Goal: Contribute content: Contribute content

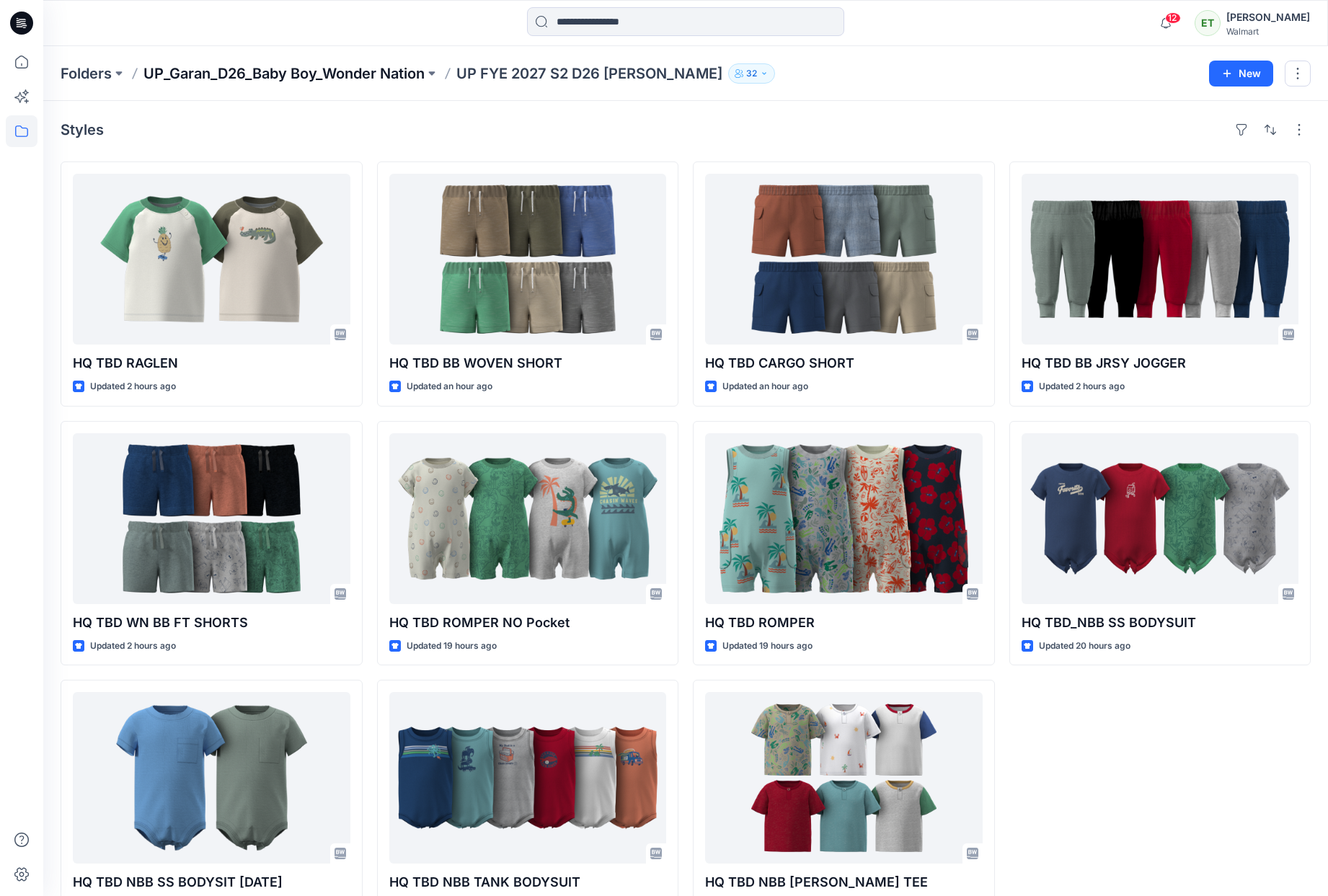
click at [274, 79] on p "UP_Garan_D26_Baby Boy_Wonder Nation" at bounding box center [284, 74] width 281 height 20
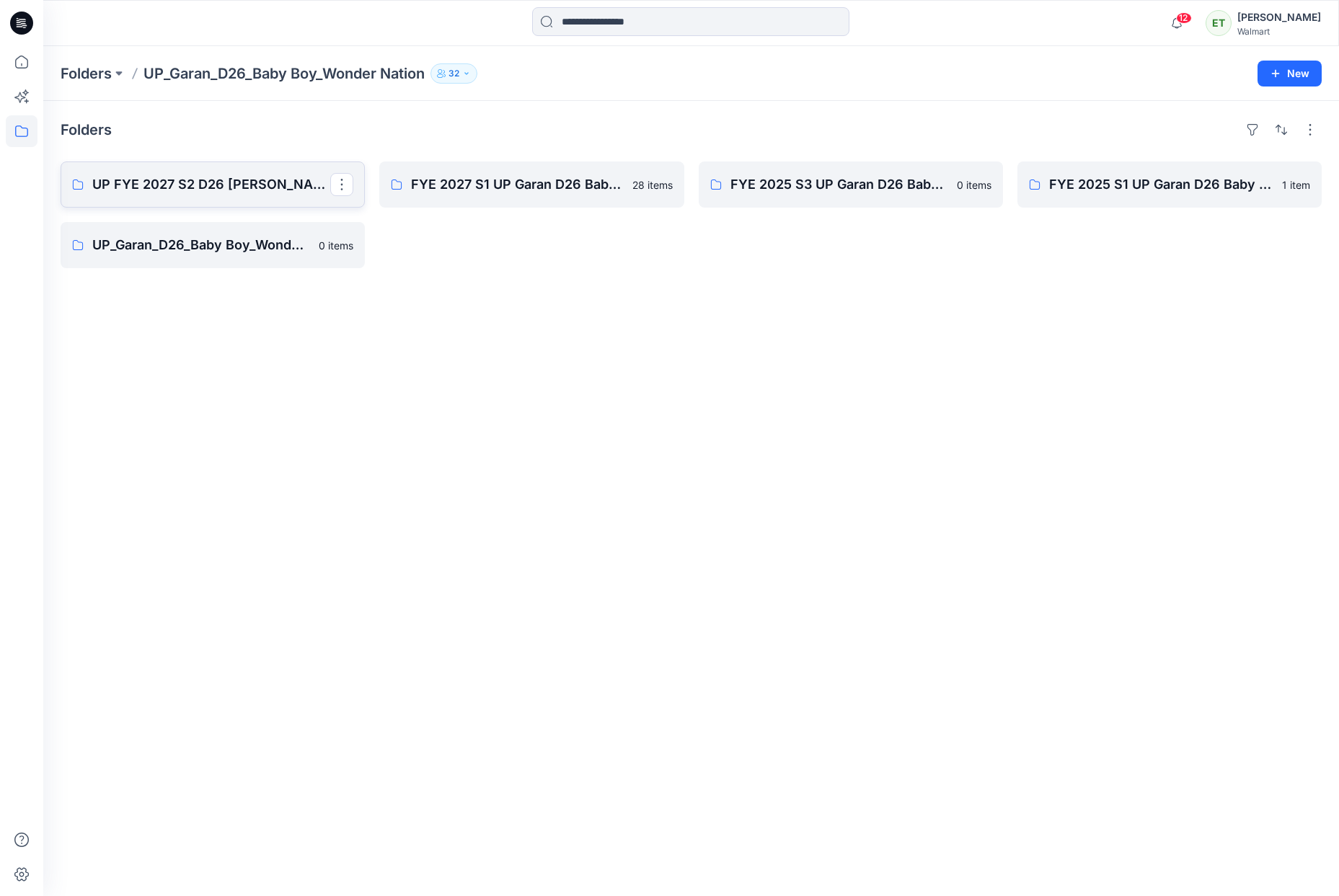
click at [190, 172] on link "UP FYE 2027 S2 D26 [PERSON_NAME]" at bounding box center [213, 184] width 304 height 46
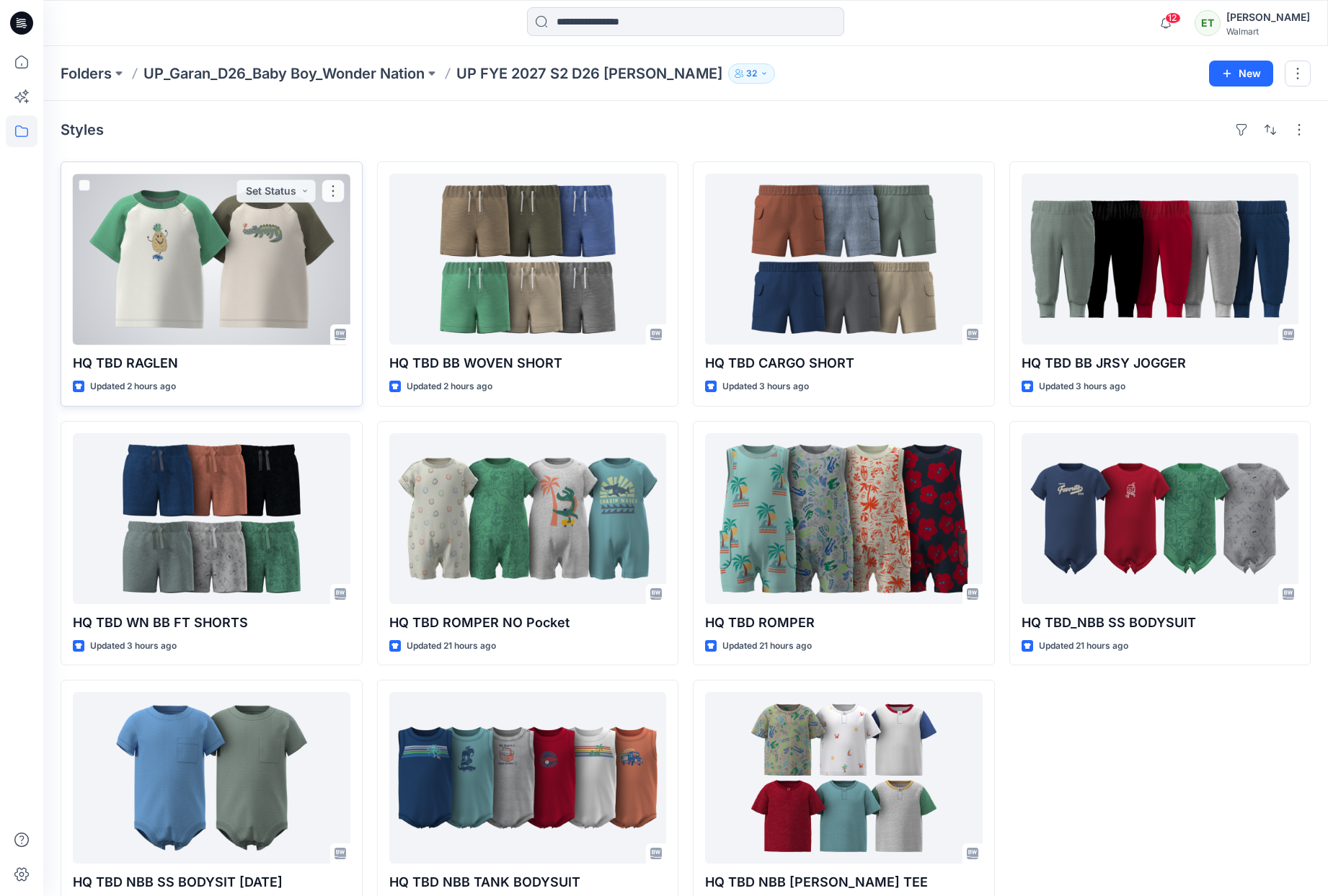
click at [174, 295] on div at bounding box center [211, 260] width 277 height 171
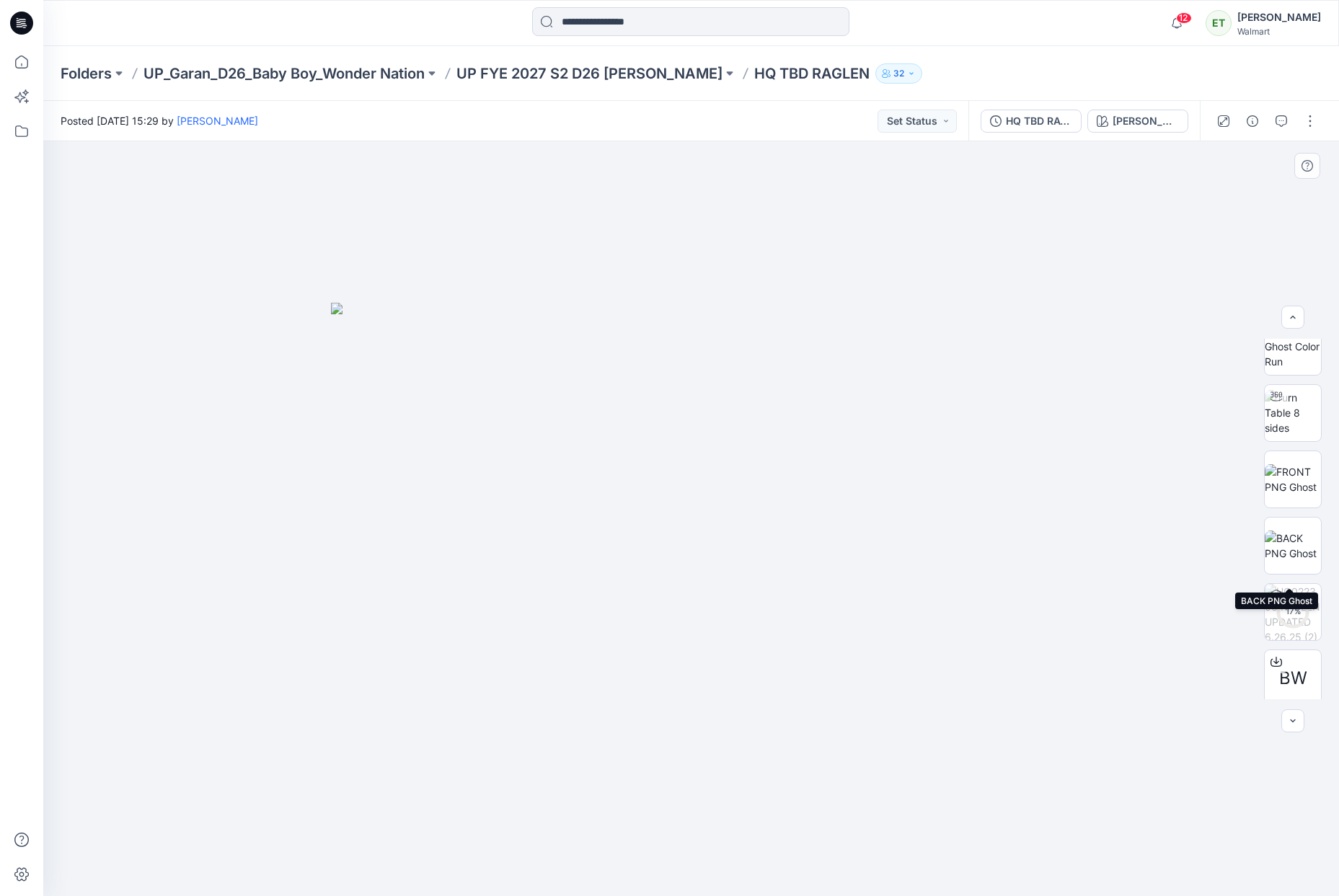
scroll to position [95, 0]
click at [563, 72] on p "UP FYE 2027 S2 D26 [PERSON_NAME]" at bounding box center [590, 74] width 266 height 20
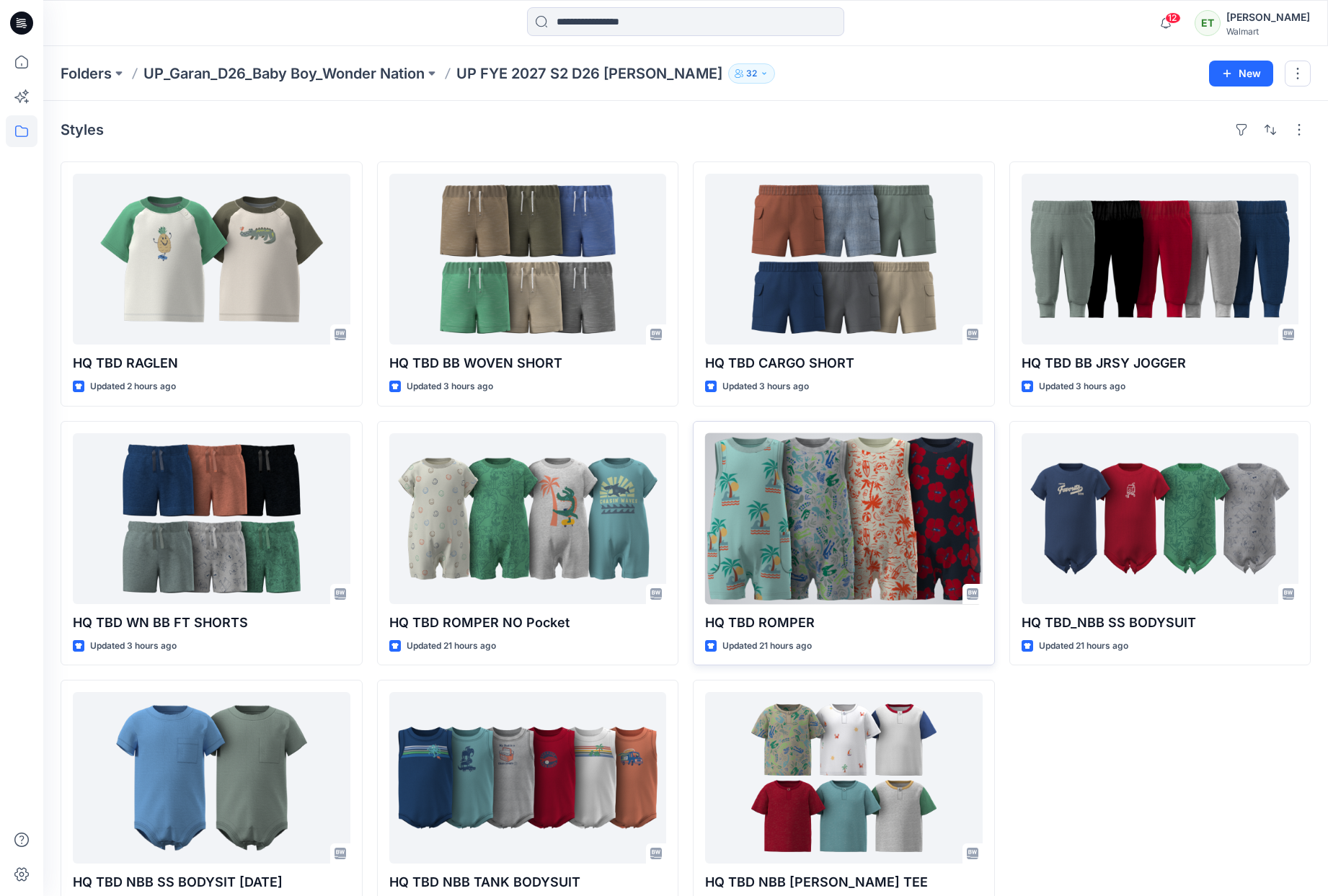
click at [780, 527] on div at bounding box center [844, 519] width 277 height 171
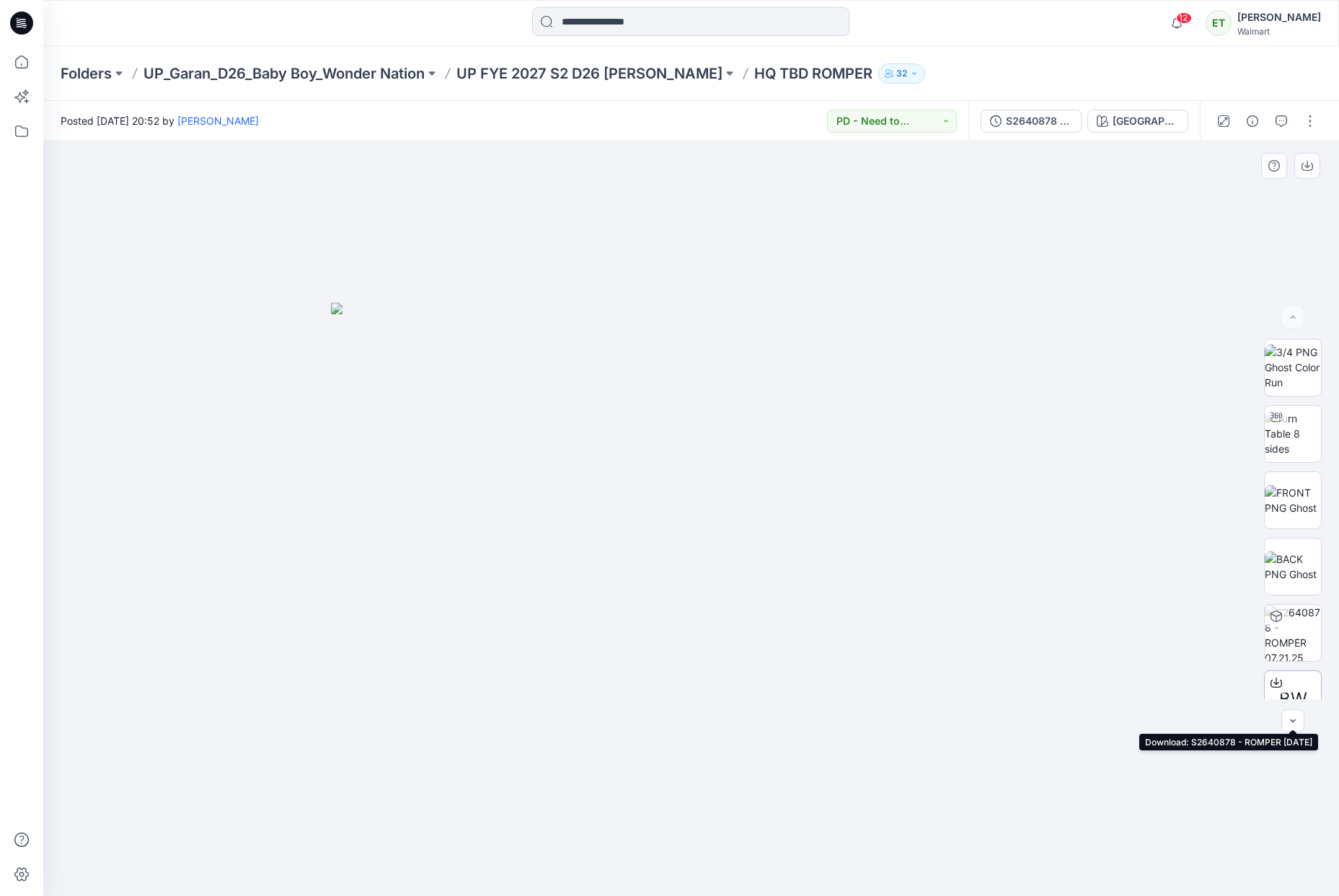
click at [1274, 683] on icon at bounding box center [1277, 680] width 6 height 7
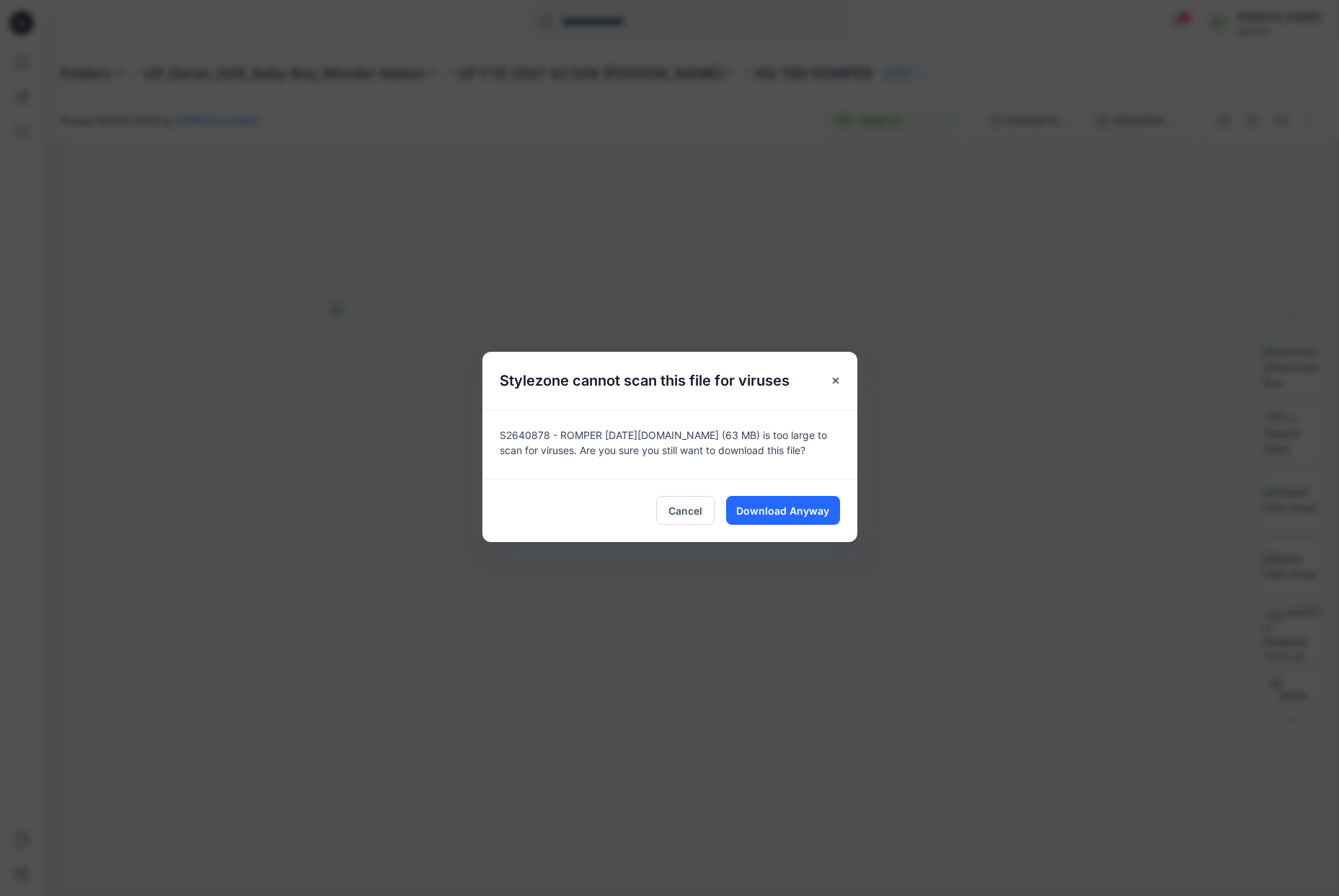
click at [802, 525] on div "Cancel Download Anyway" at bounding box center [670, 510] width 375 height 64
click at [803, 514] on span "Download Anyway" at bounding box center [782, 511] width 93 height 15
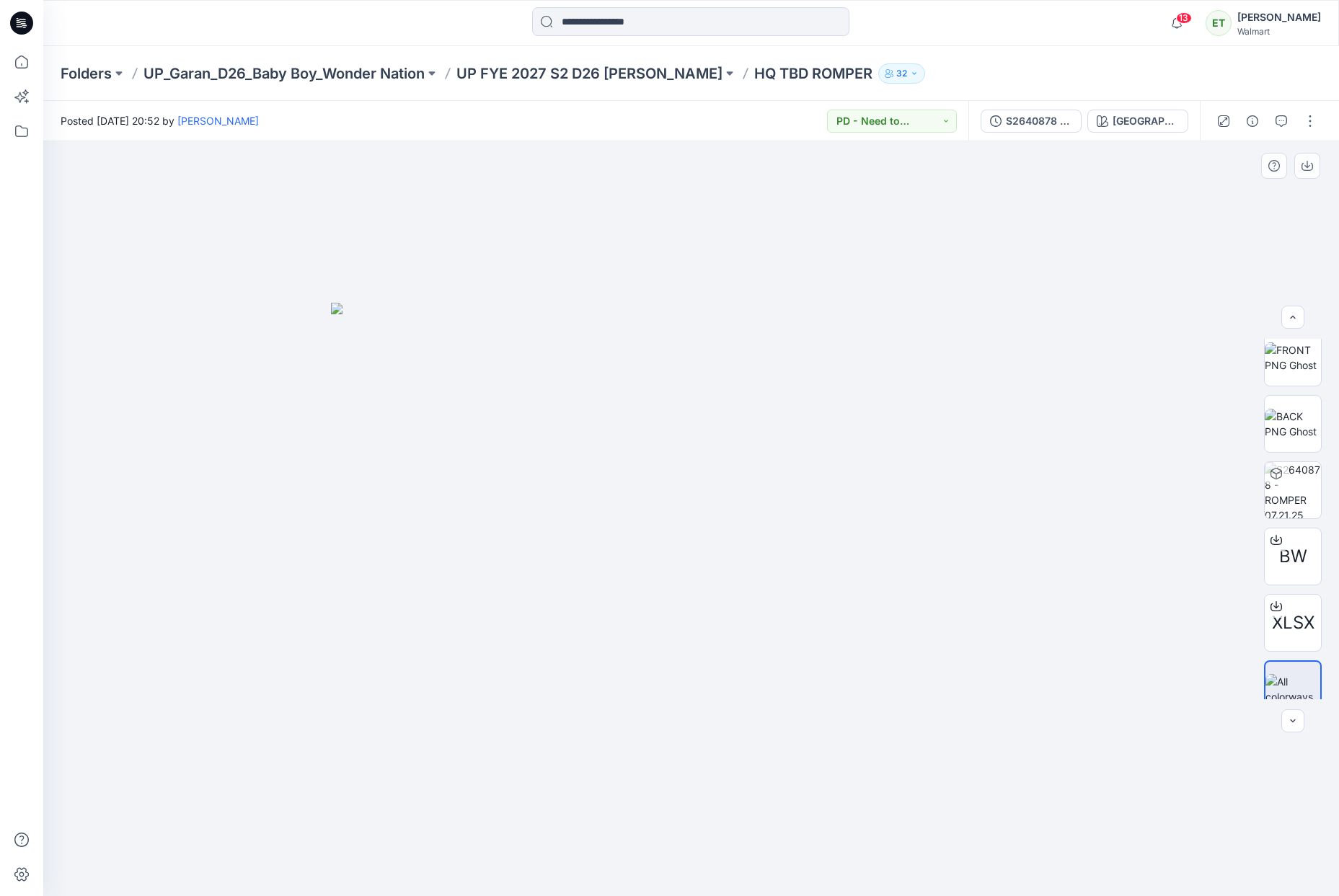
scroll to position [162, 0]
click at [1315, 117] on button "button" at bounding box center [1310, 121] width 23 height 23
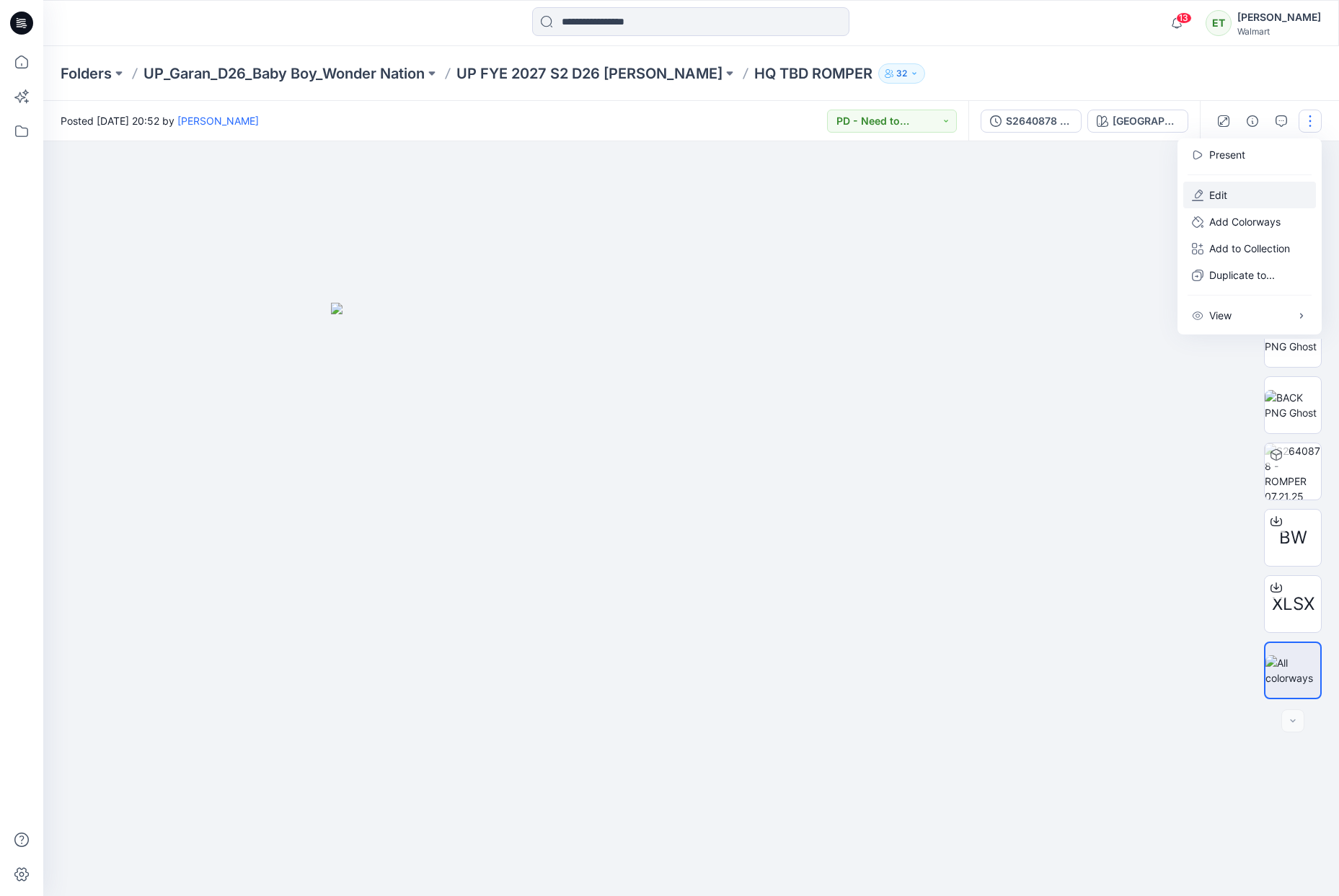
click at [1223, 183] on button "Edit" at bounding box center [1249, 195] width 132 height 26
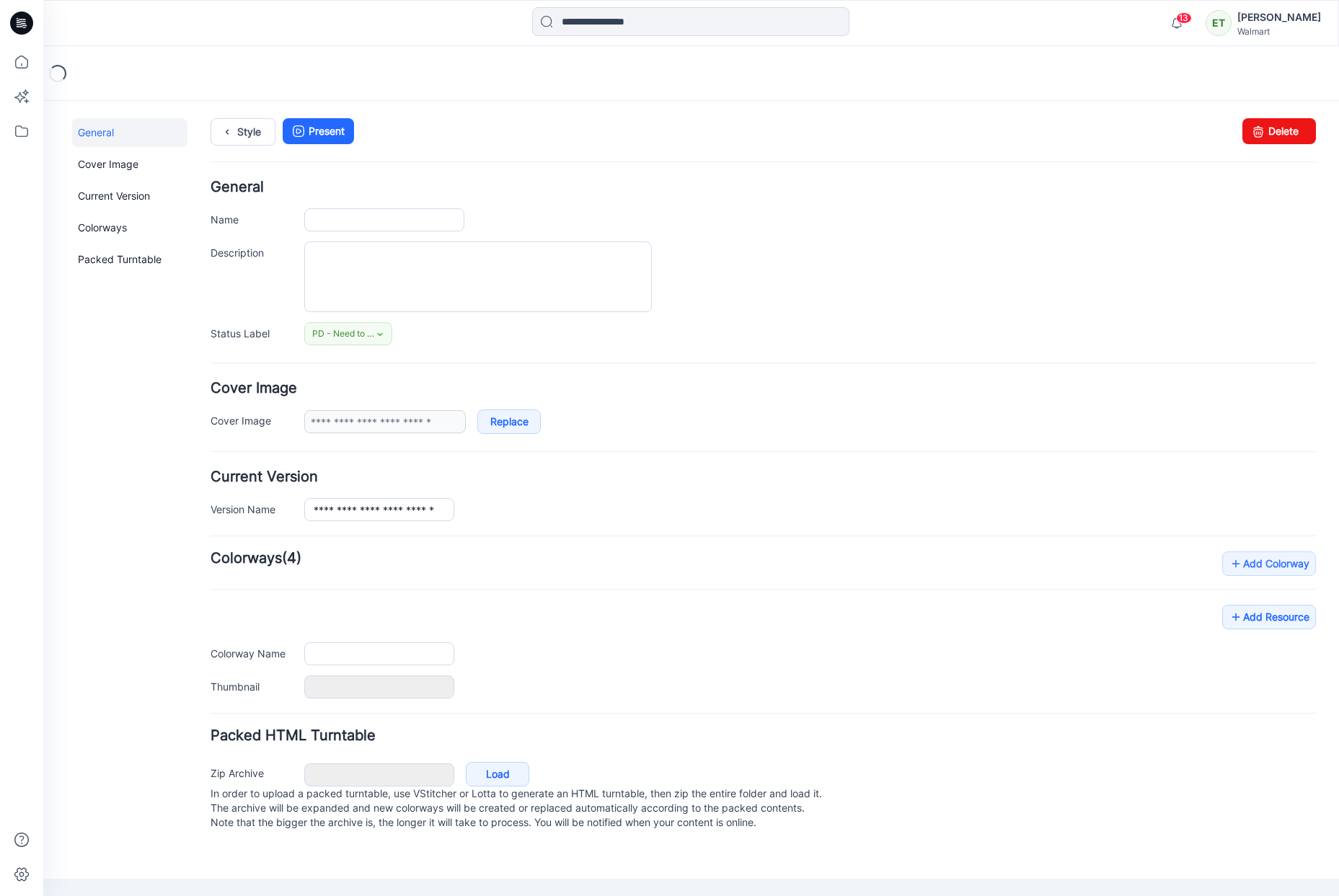
type input "**********"
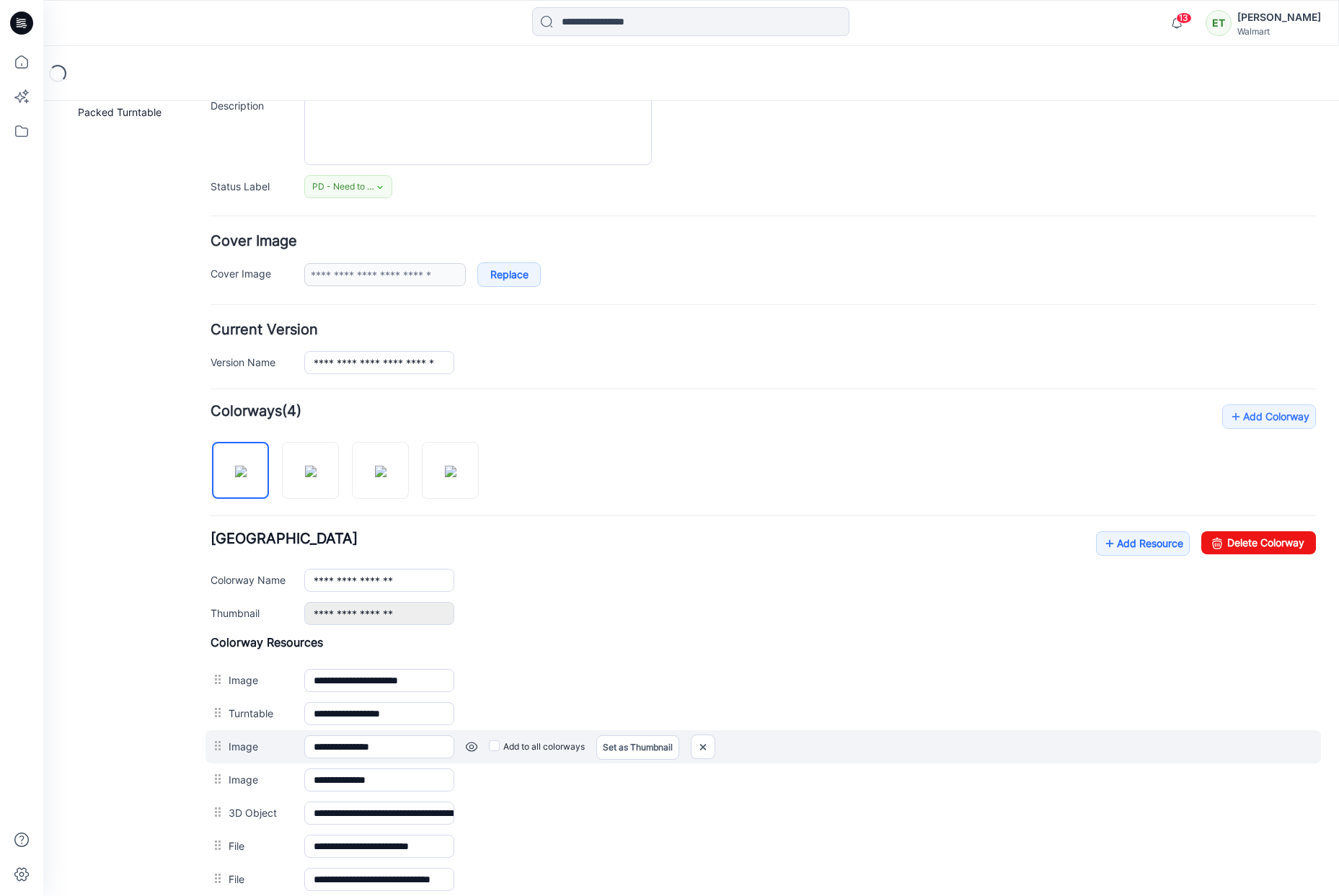
scroll to position [312, 0]
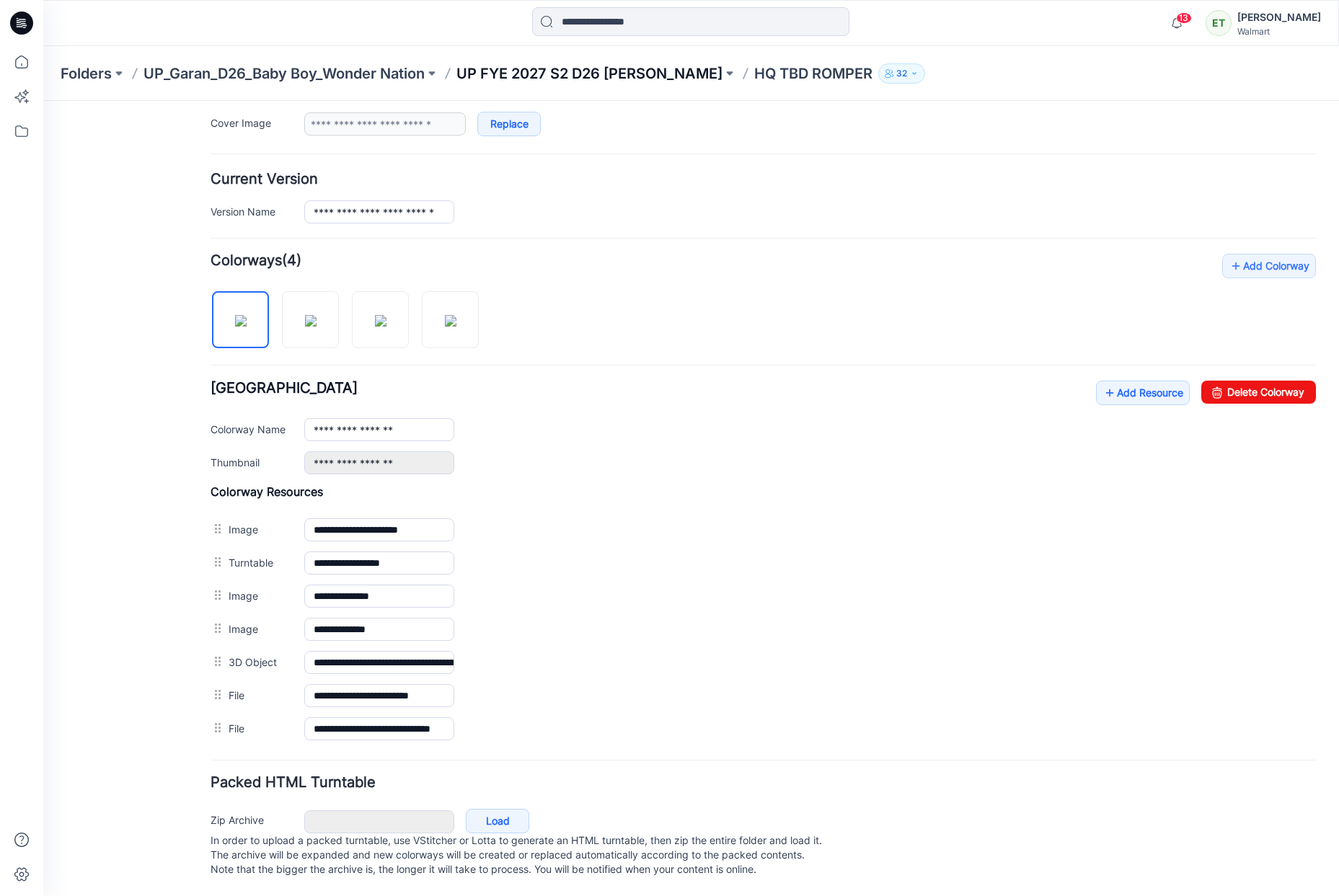
click at [525, 72] on p "UP FYE 2027 S2 D26 [PERSON_NAME]" at bounding box center [590, 74] width 266 height 20
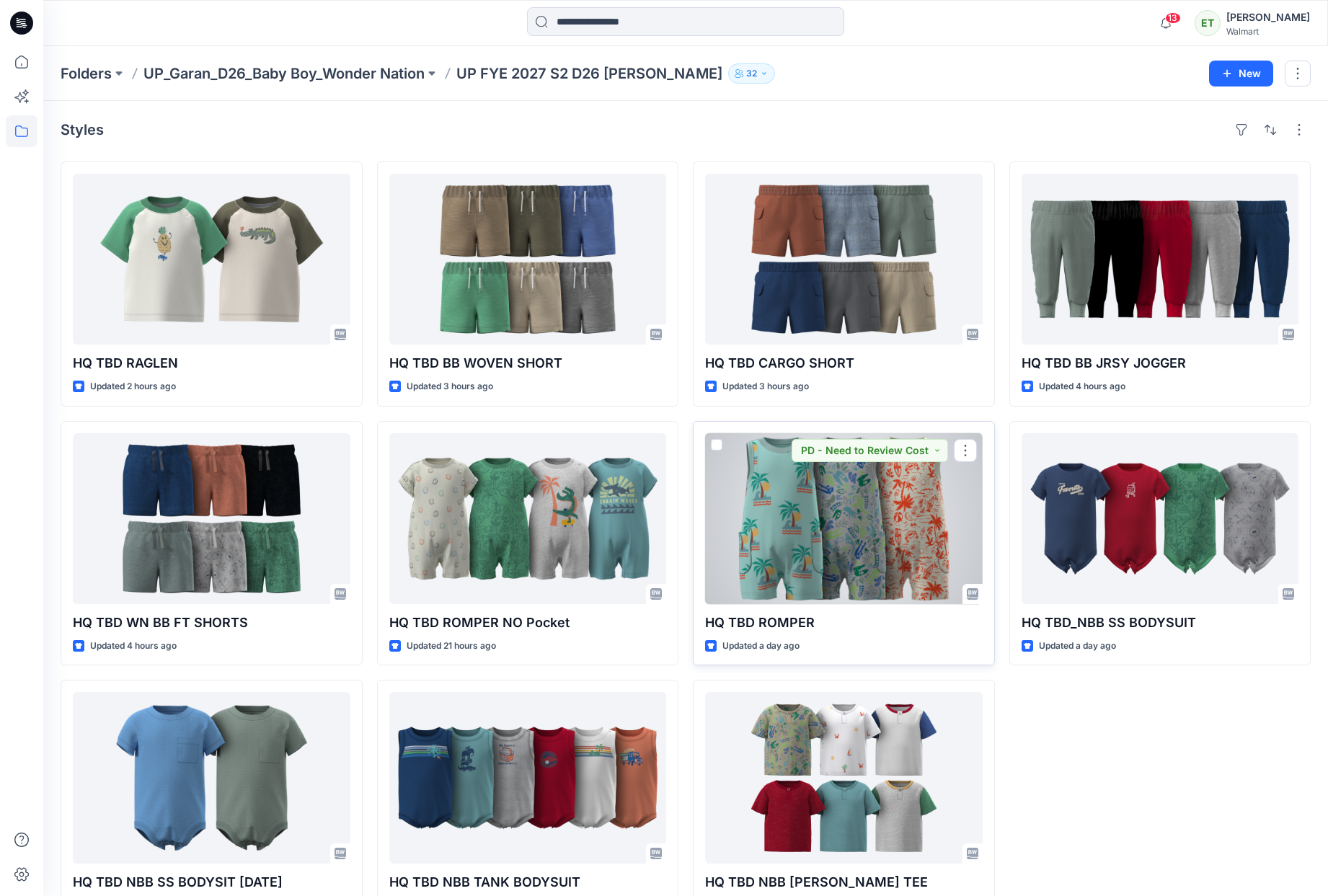
click at [844, 513] on div at bounding box center [844, 519] width 277 height 171
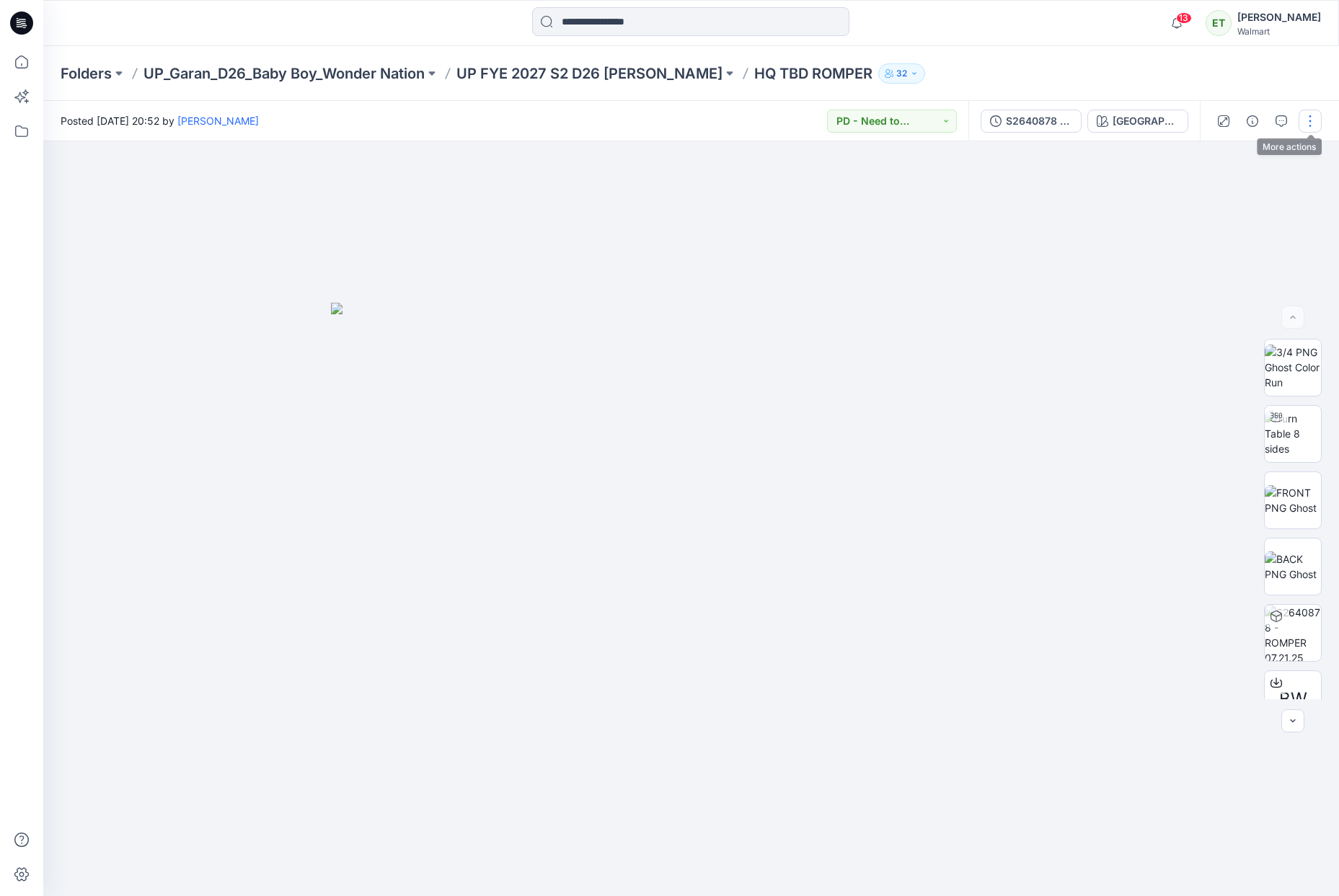
click at [1310, 125] on button "button" at bounding box center [1310, 121] width 23 height 23
click at [1249, 189] on button "Edit" at bounding box center [1249, 195] width 132 height 26
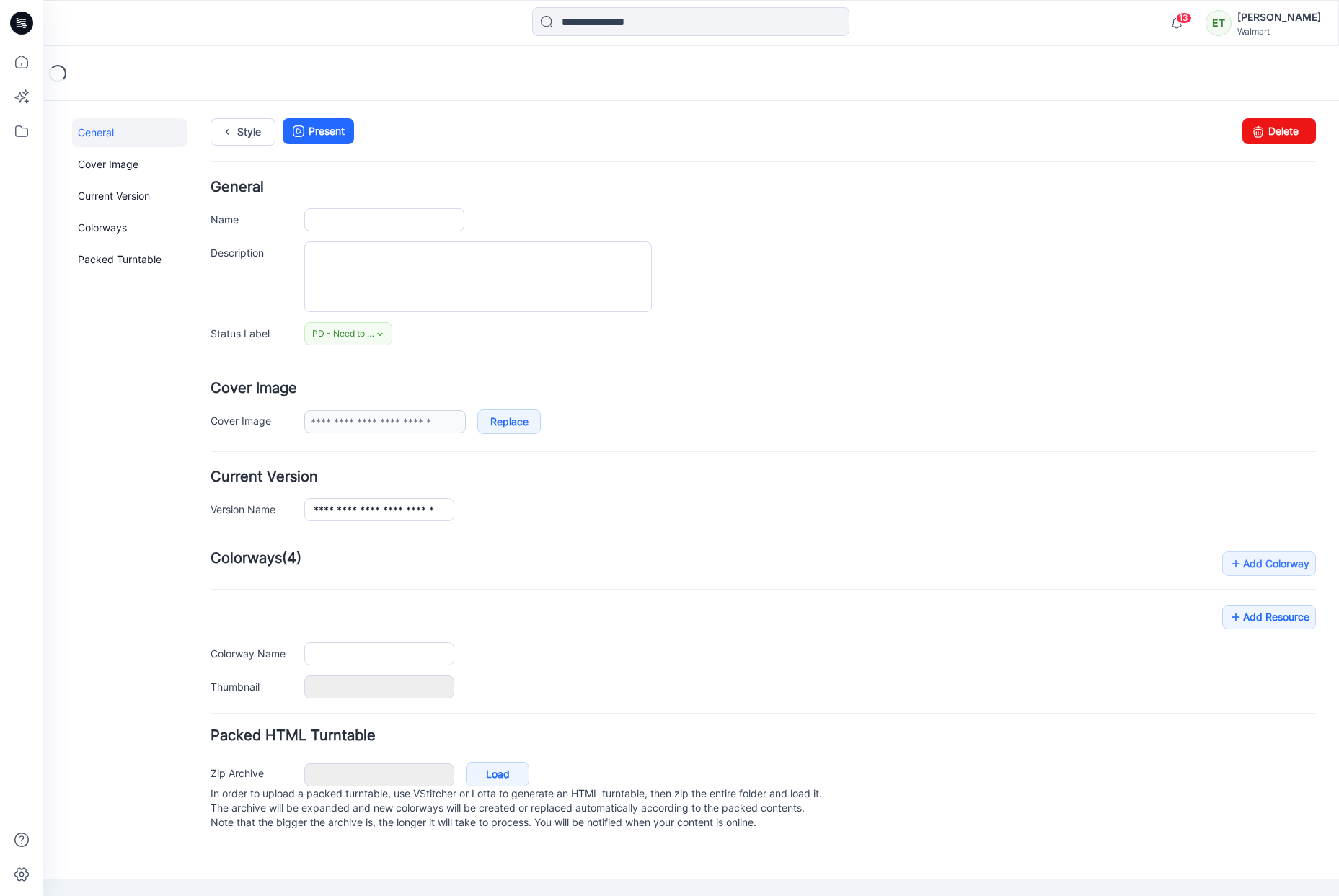
type input "**********"
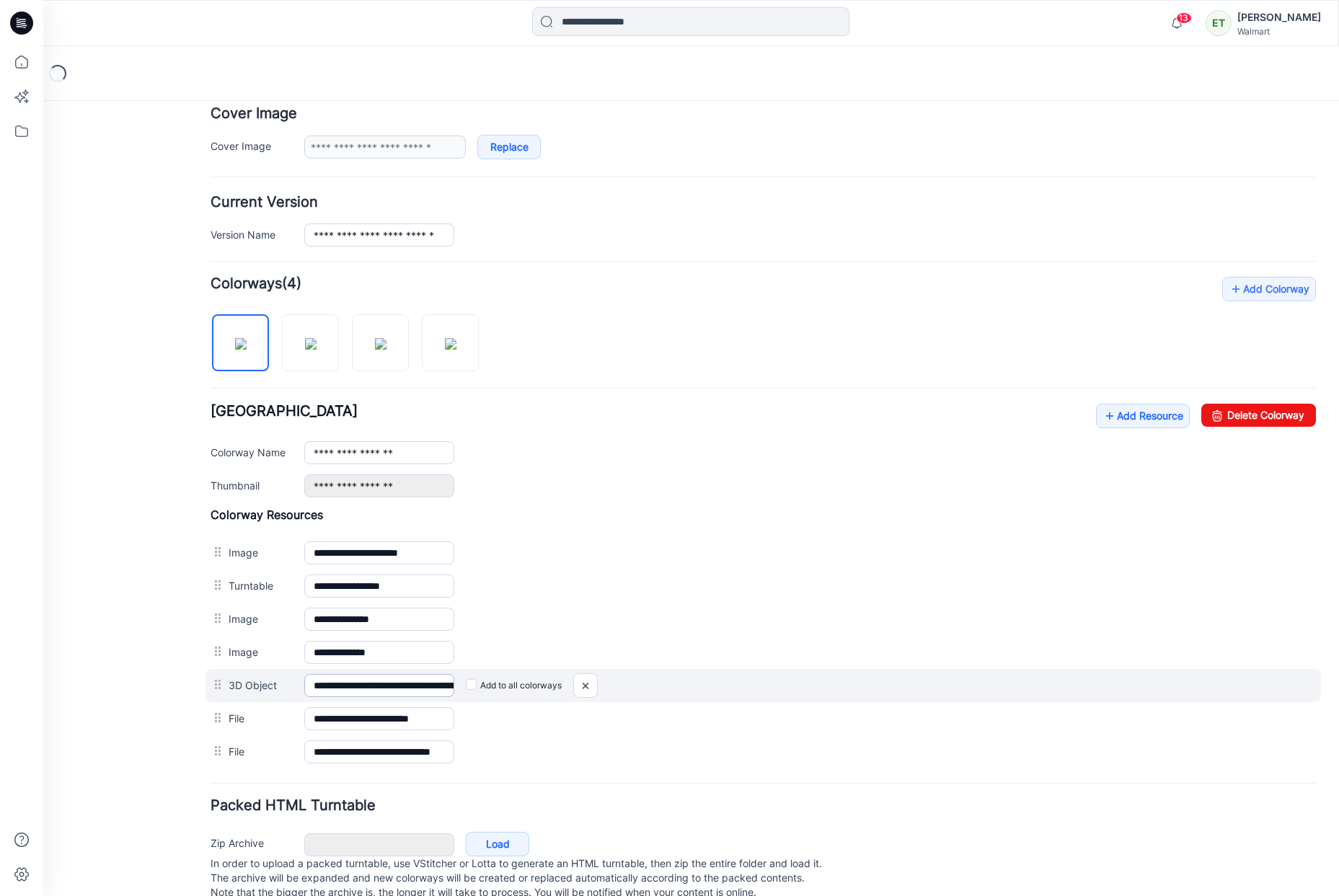
scroll to position [300, 0]
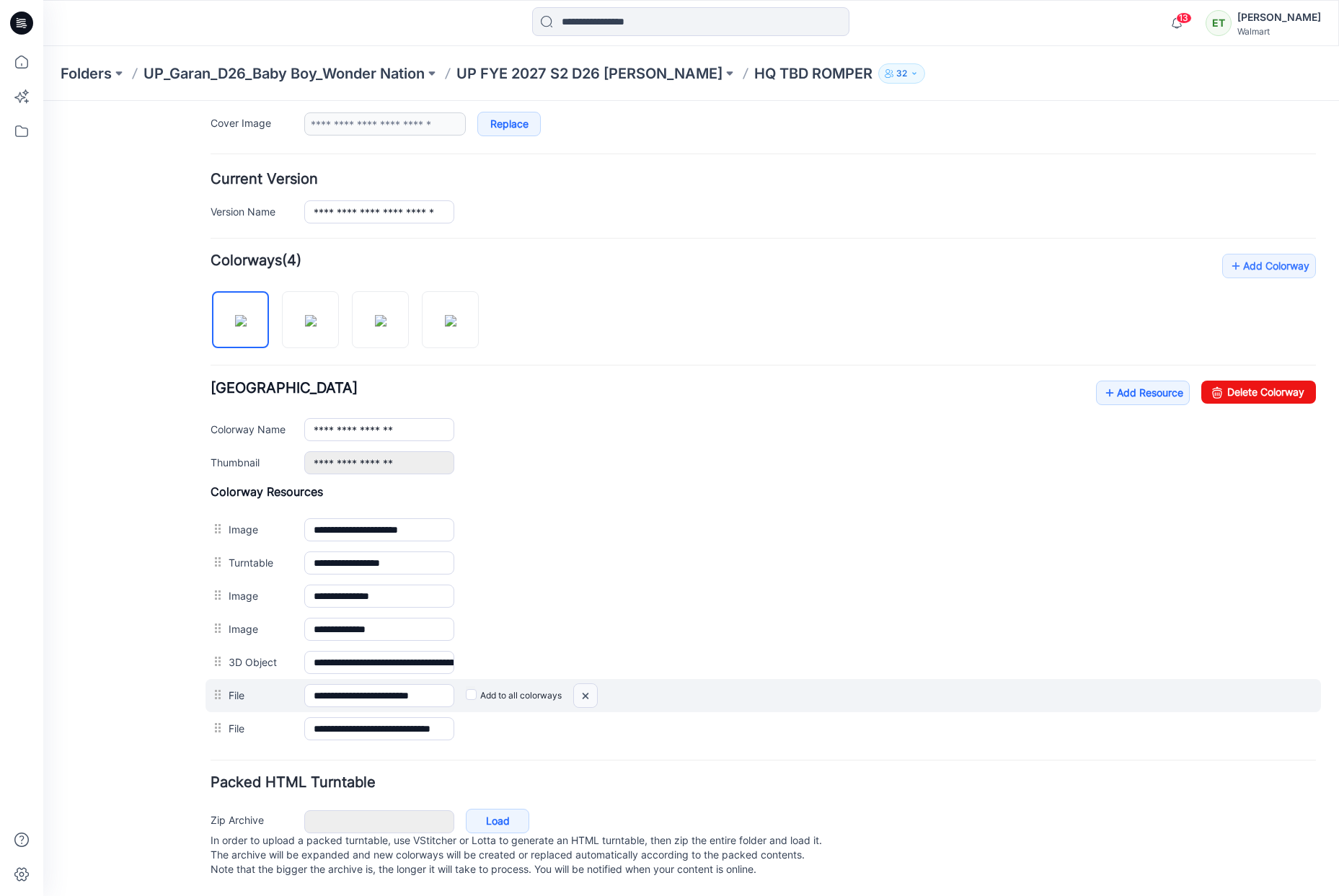
click at [43, 101] on img at bounding box center [43, 101] width 0 height 0
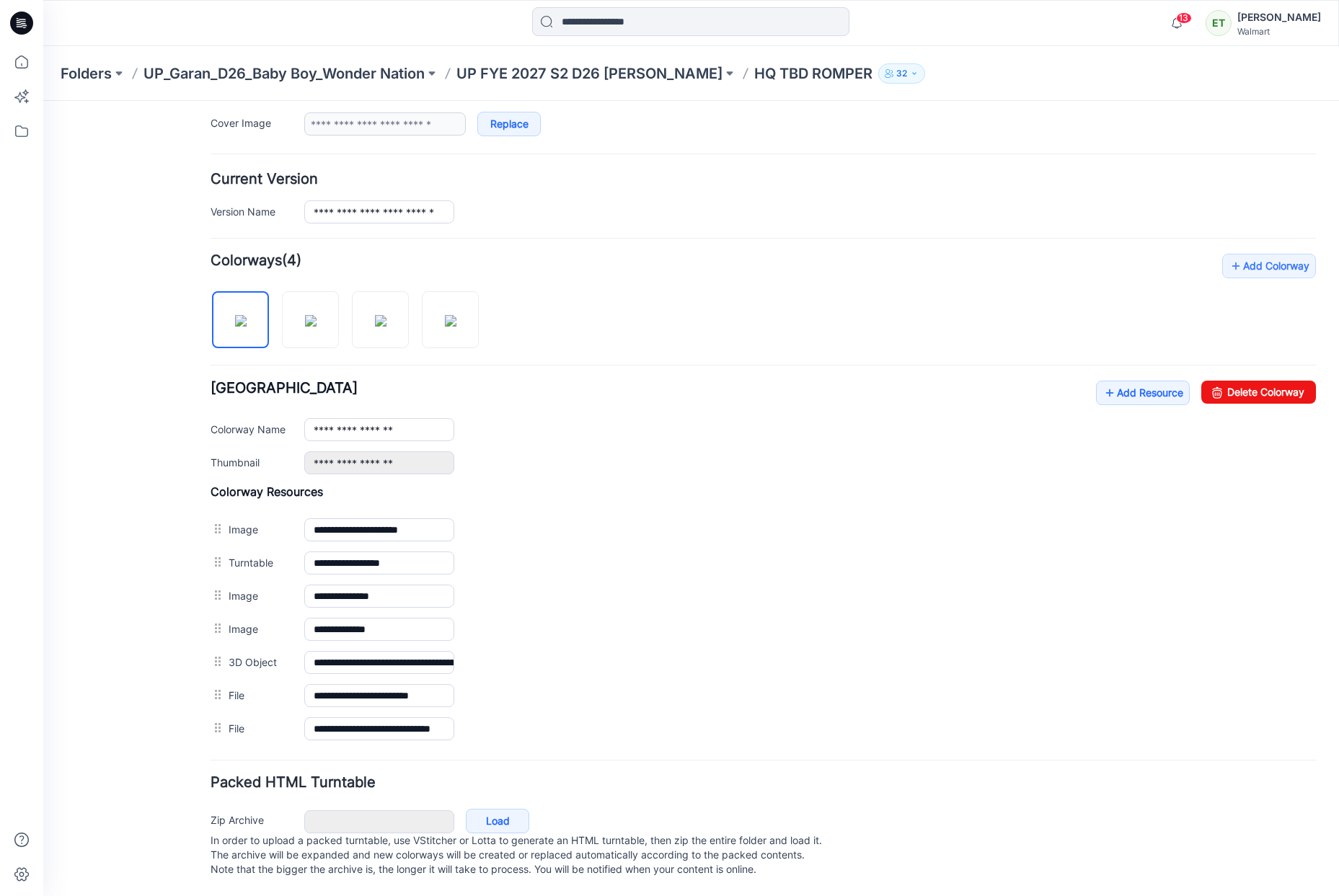
scroll to position [279, 0]
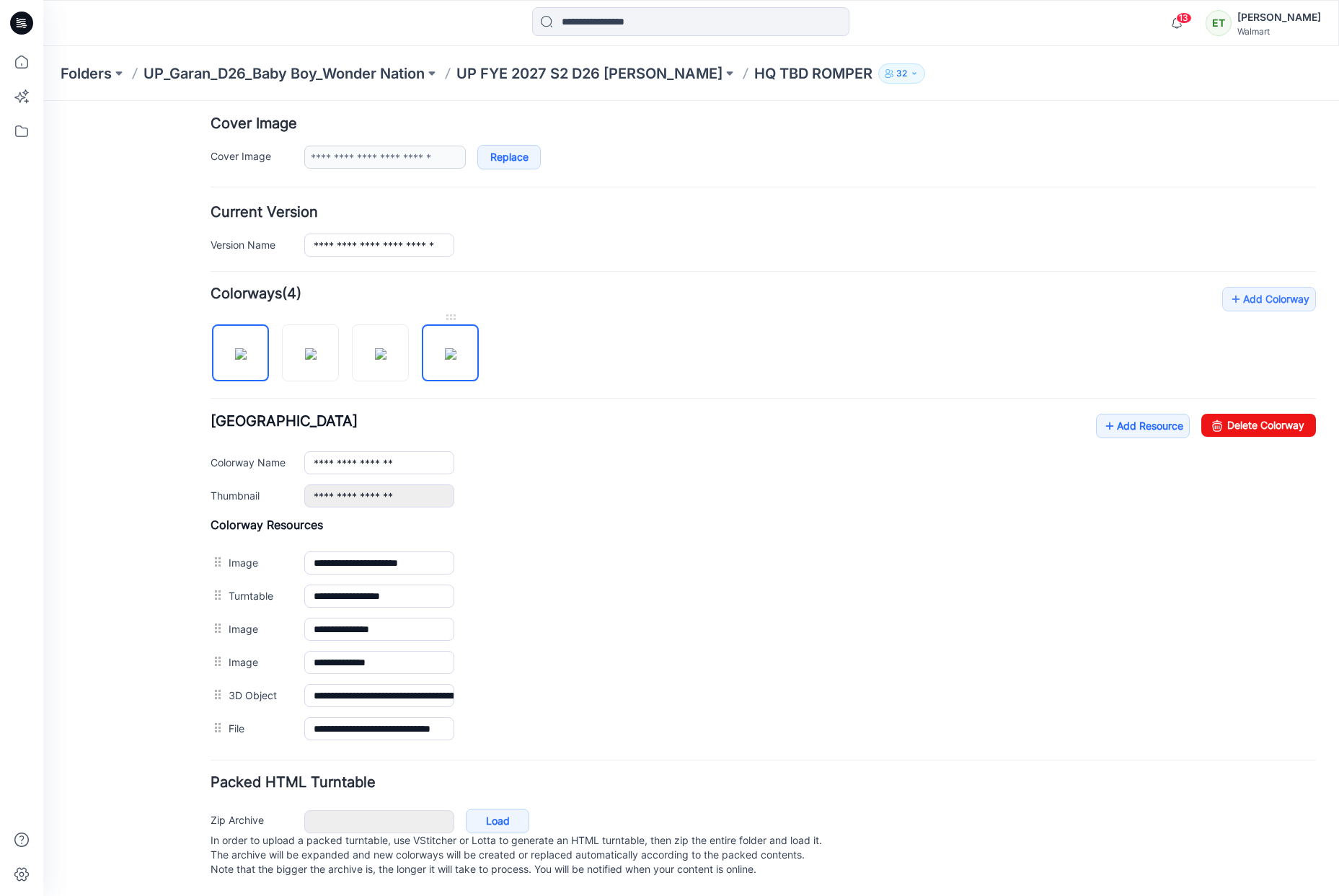
click at [447, 348] on img at bounding box center [451, 354] width 12 height 12
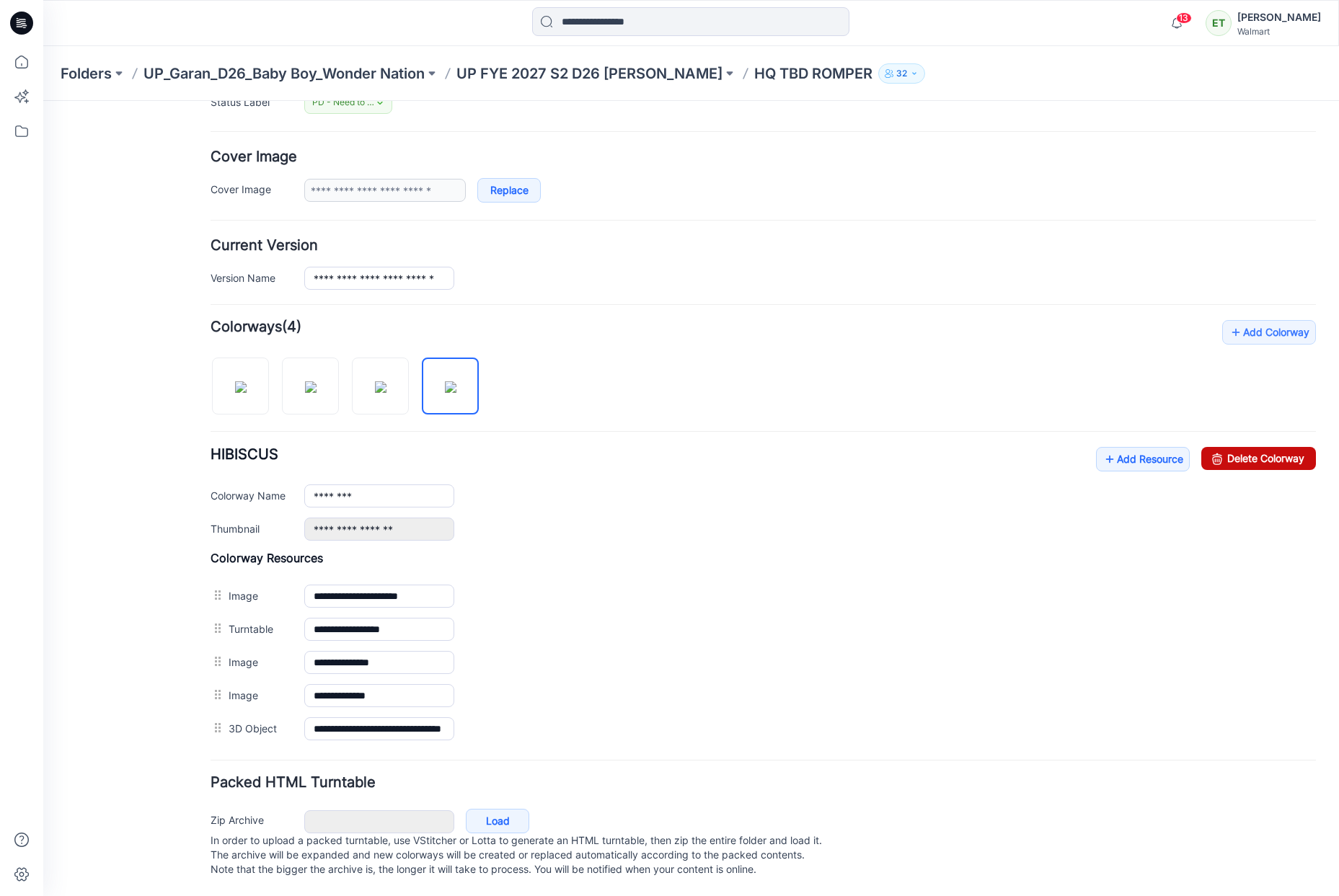
click at [1293, 447] on link "Delete Colorway" at bounding box center [1259, 459] width 115 height 23
type input "**********"
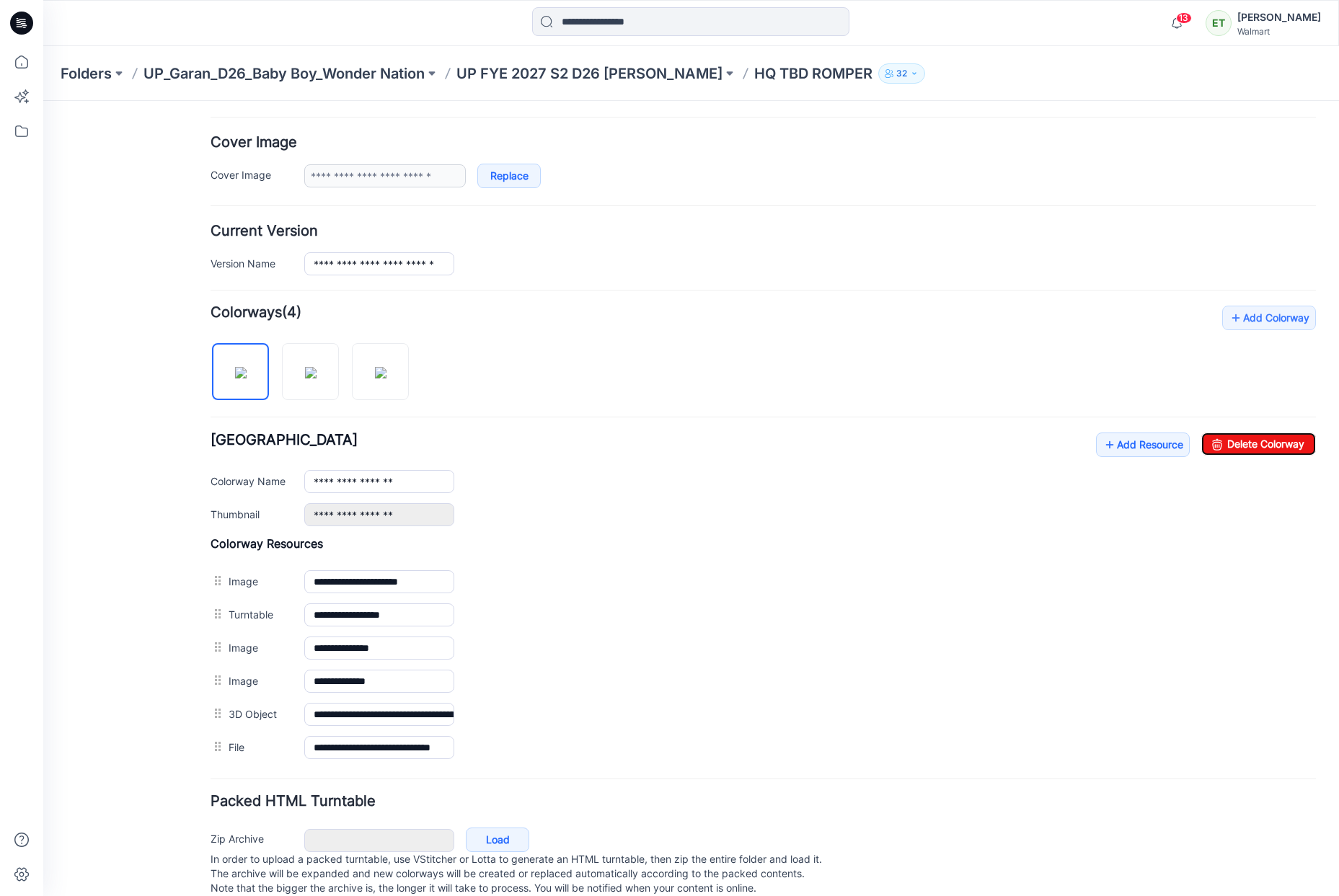
scroll to position [0, 0]
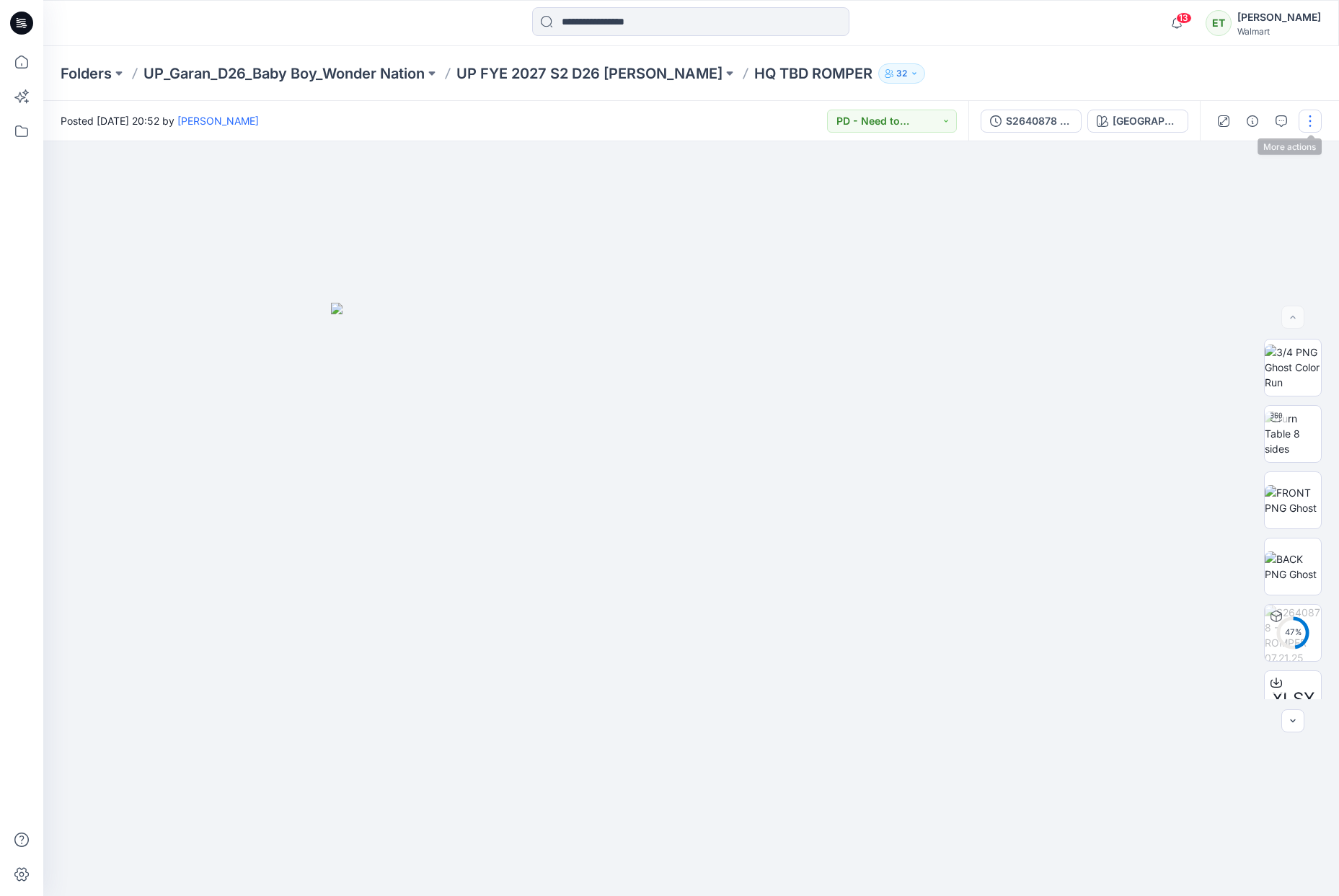
click at [1308, 115] on button "button" at bounding box center [1310, 121] width 23 height 23
click at [1265, 203] on button "Edit" at bounding box center [1249, 195] width 132 height 26
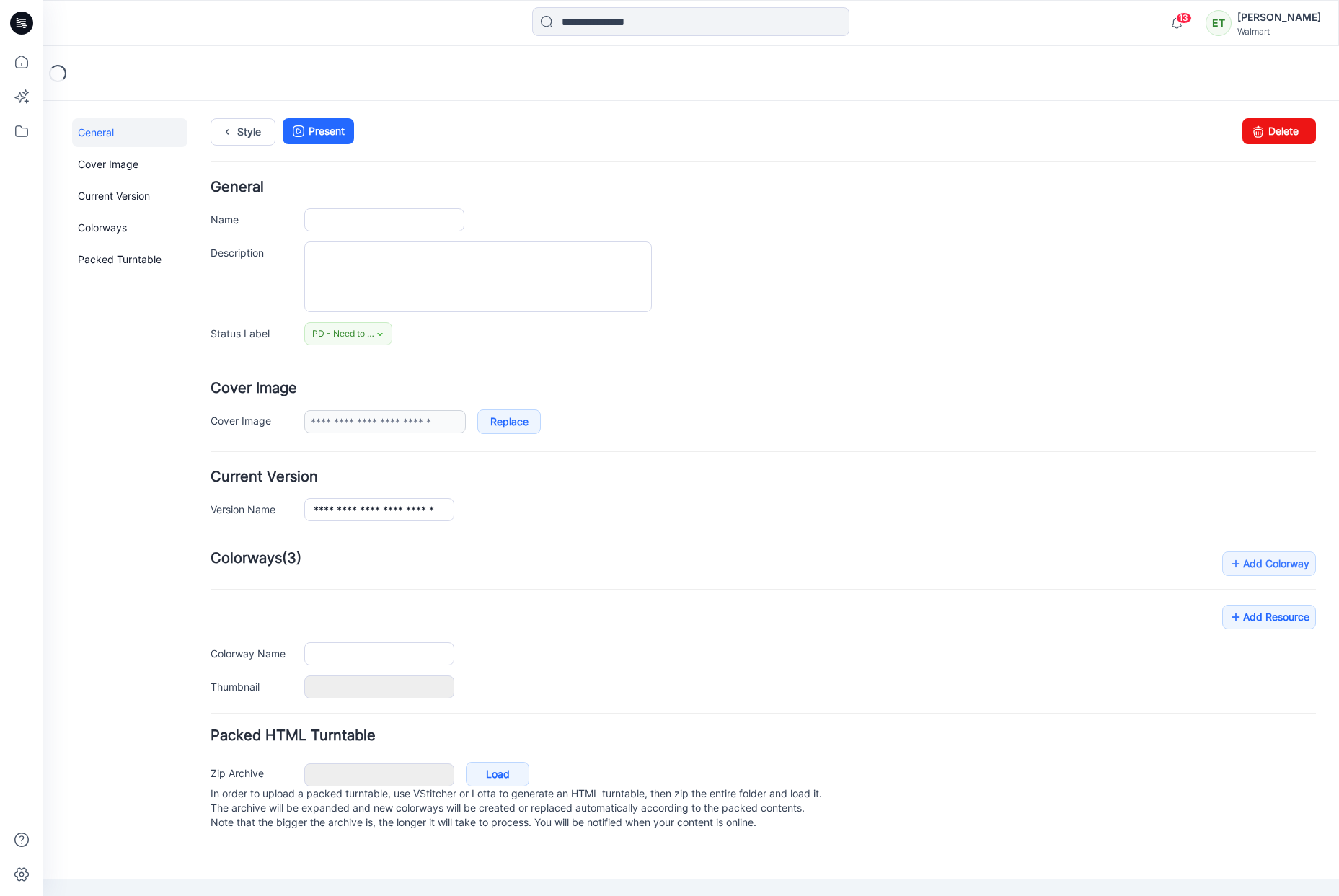
type input "**********"
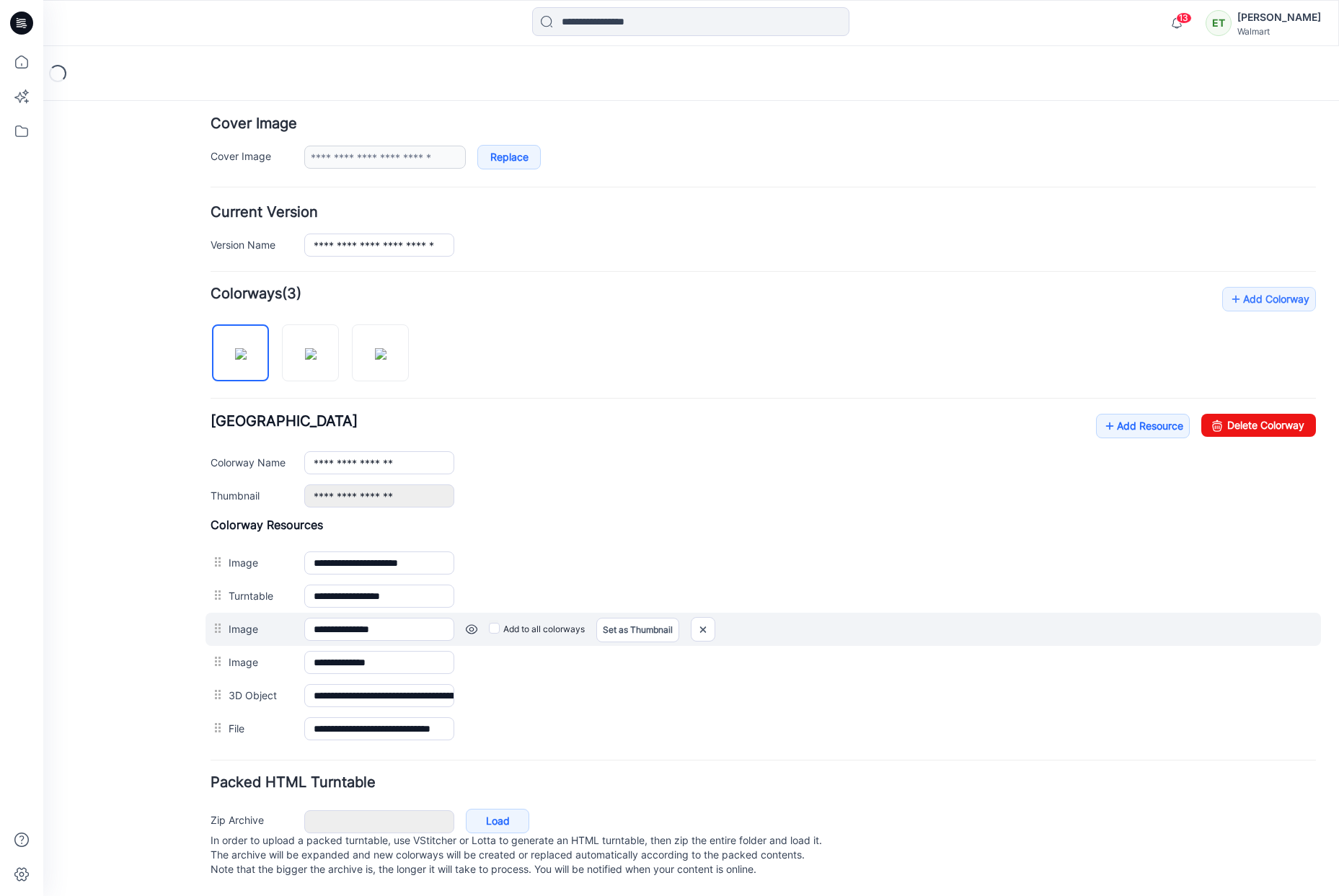
scroll to position [279, 0]
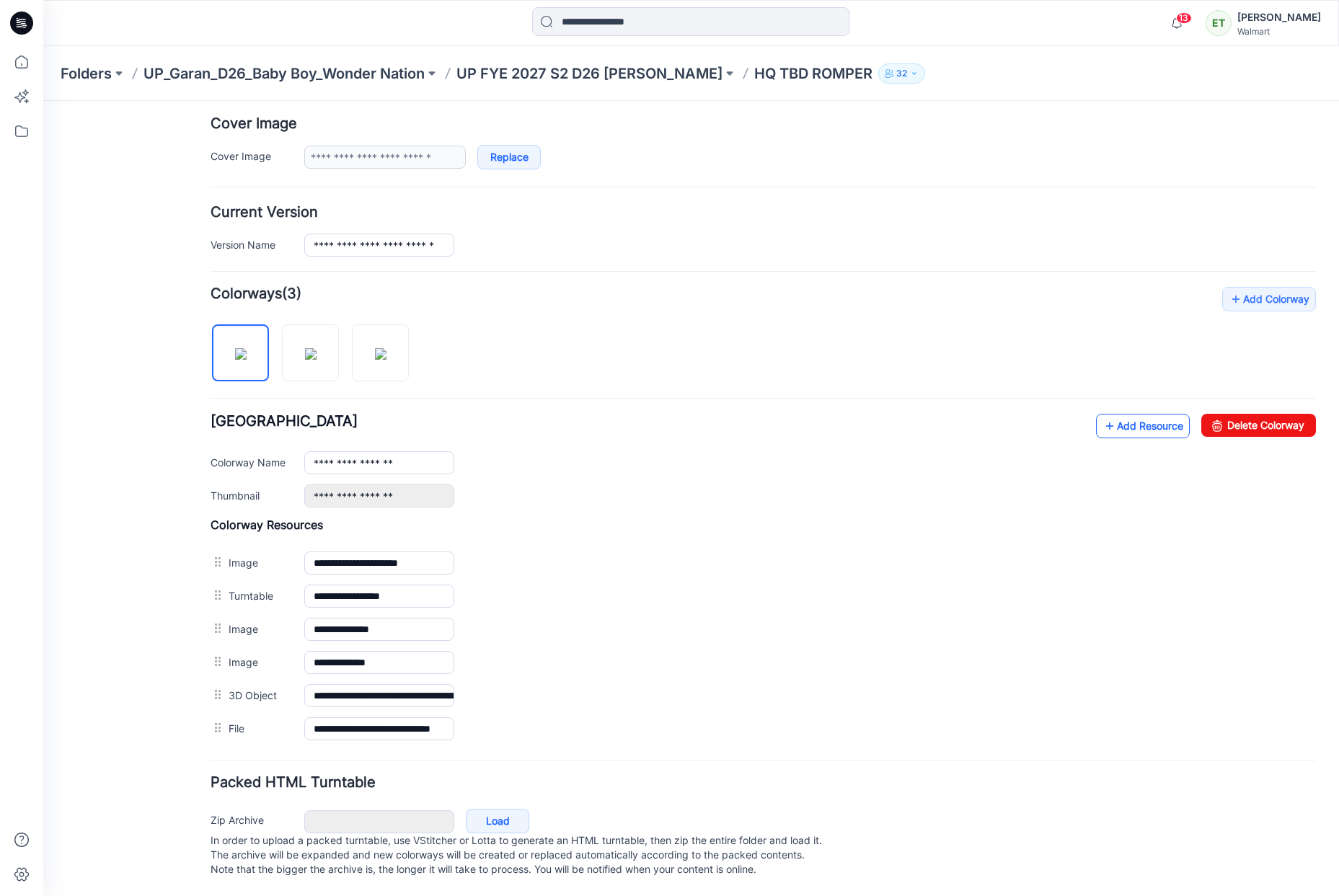
click at [1100, 414] on link "Add Resource" at bounding box center [1143, 426] width 94 height 25
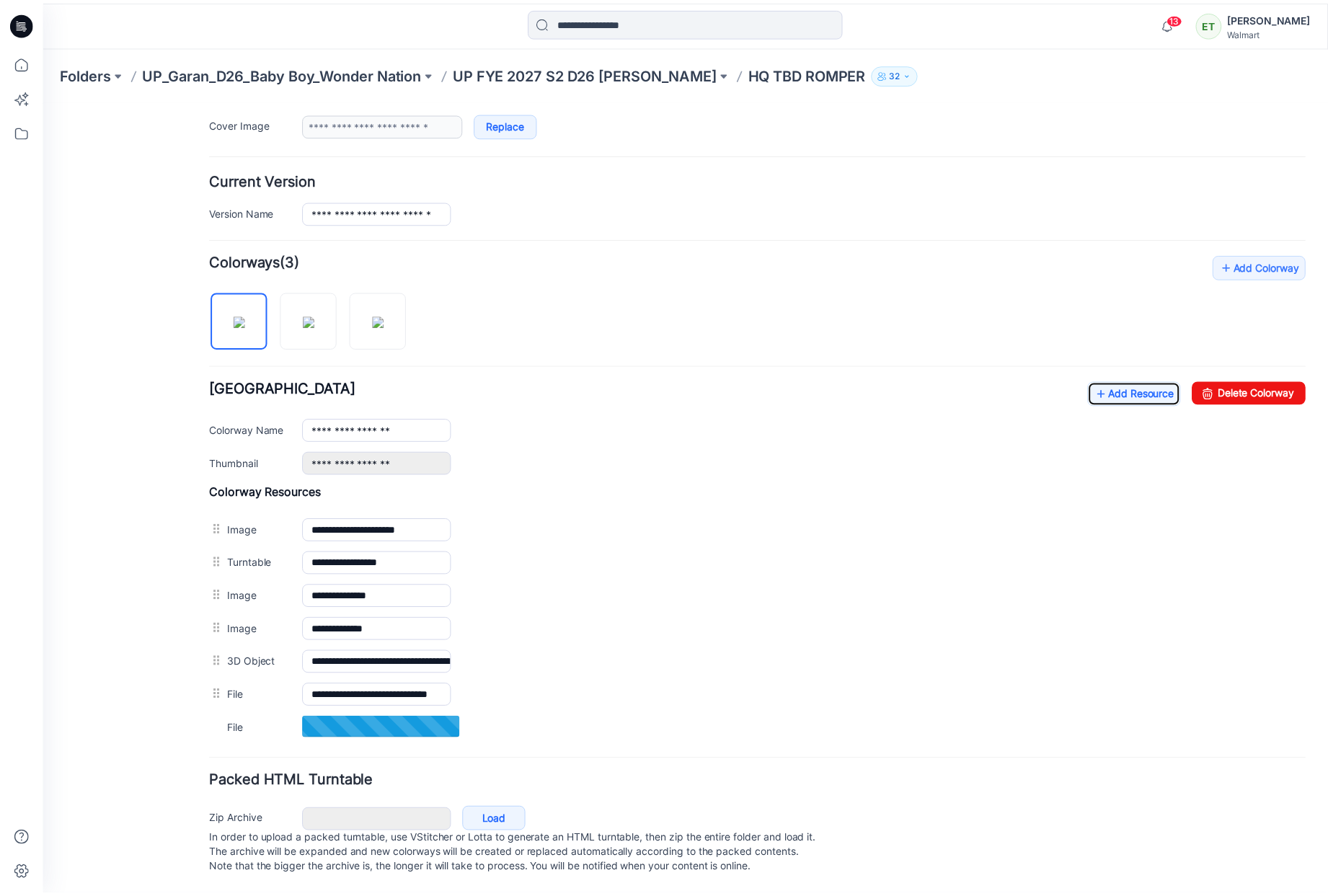
scroll to position [312, 0]
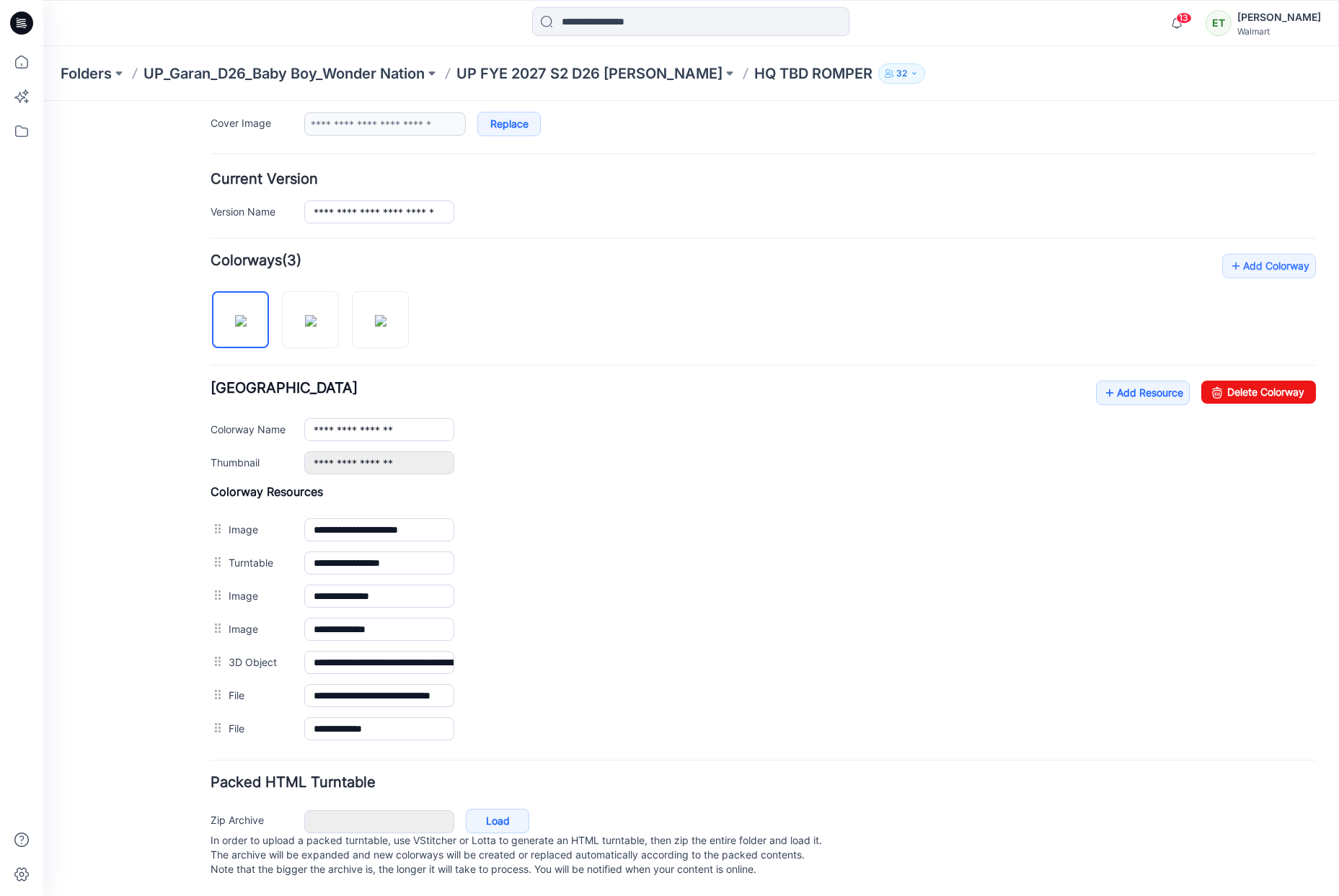
click at [596, 58] on div "Folders UP_Garan_D26_Baby Boy_Wonder Nation UP FYE 2027 S2 D26 [PERSON_NAME] HQ…" at bounding box center [691, 73] width 1296 height 55
click at [593, 71] on p "UP FYE 2027 S2 D26 [PERSON_NAME]" at bounding box center [590, 74] width 266 height 20
